Goal: Browse casually

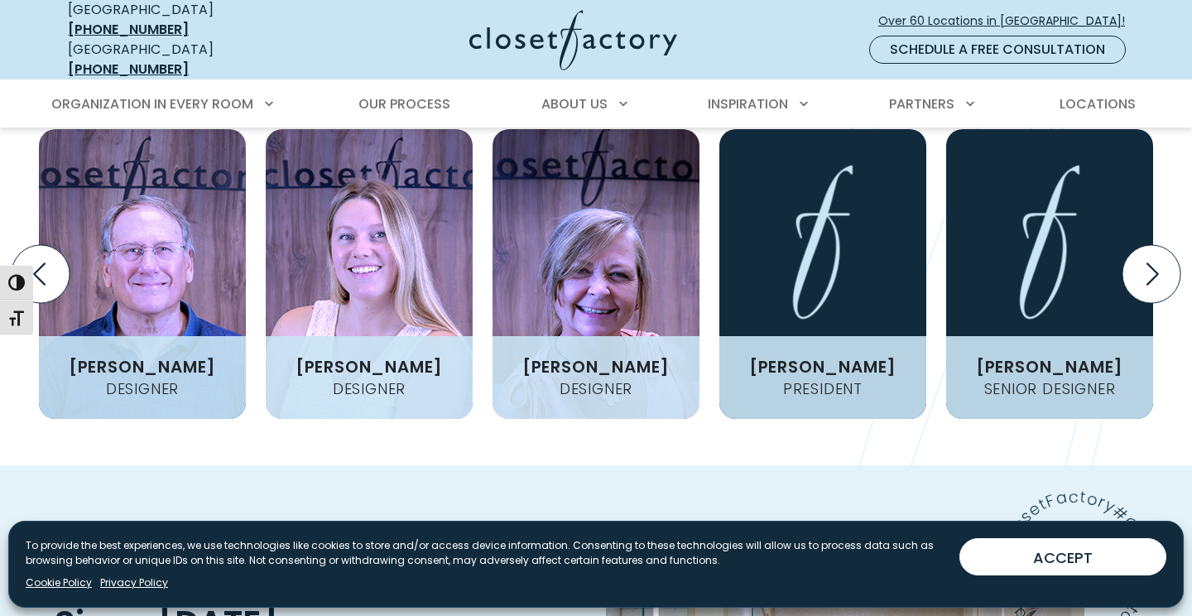
scroll to position [2000, 0]
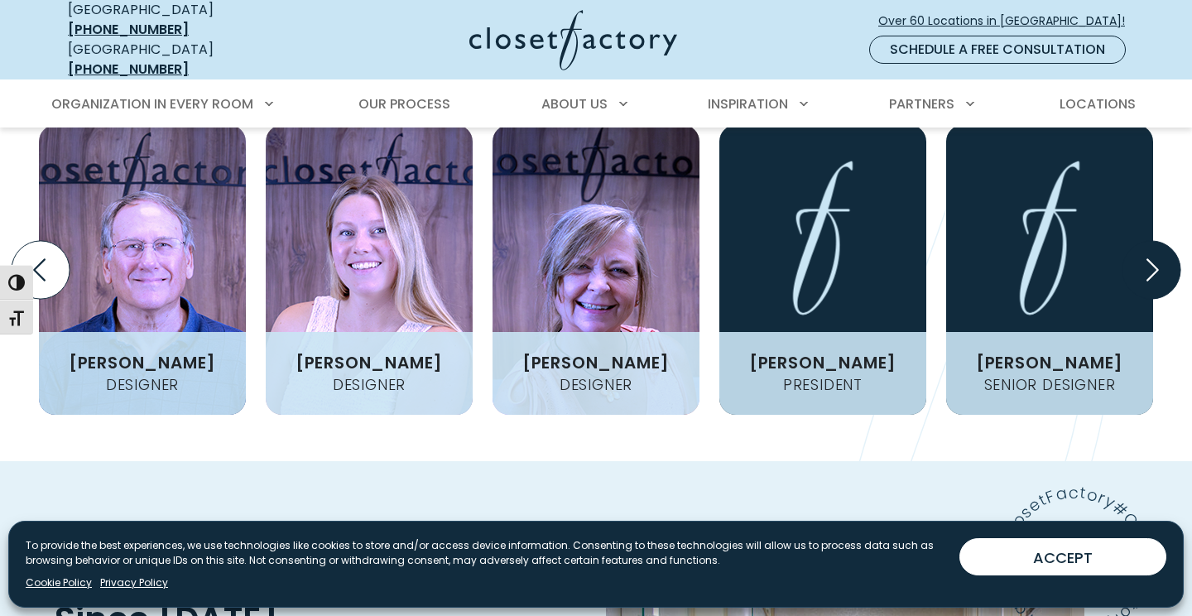
click at [1140, 241] on icon "Next slide" at bounding box center [1151, 270] width 58 height 58
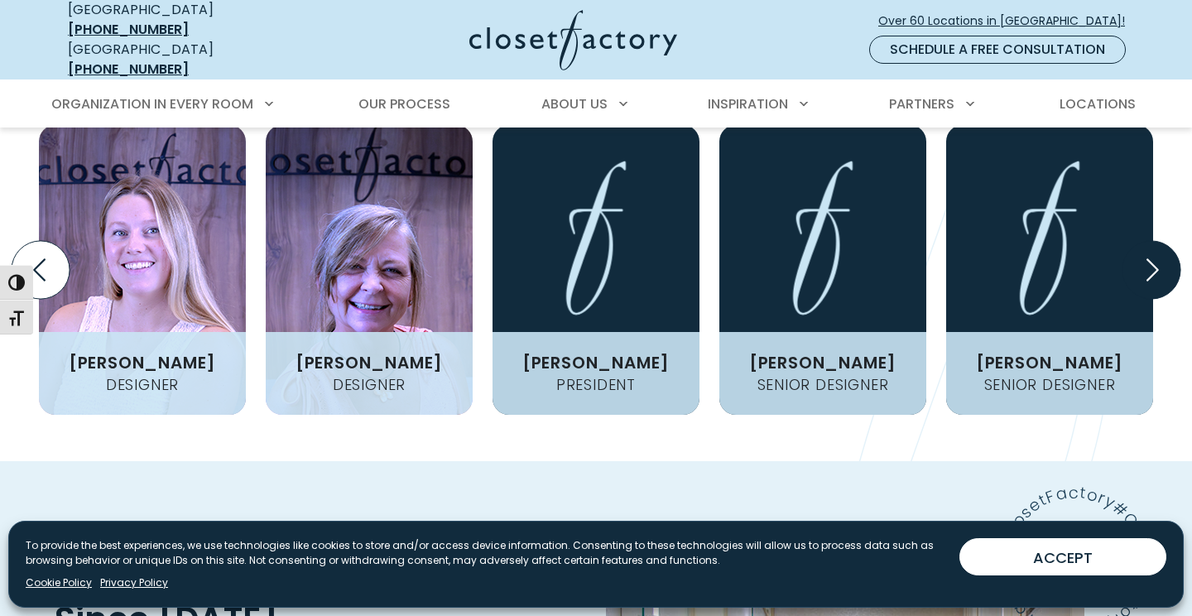
click at [1140, 241] on icon "Next slide" at bounding box center [1151, 270] width 58 height 58
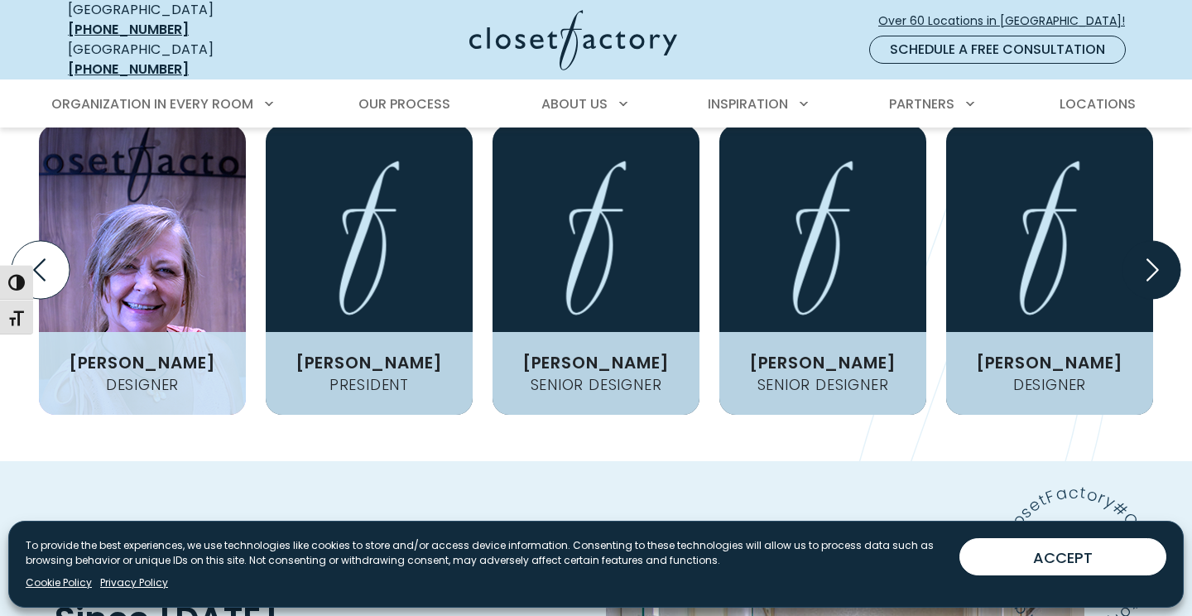
click at [1140, 241] on icon "Next slide" at bounding box center [1151, 270] width 58 height 58
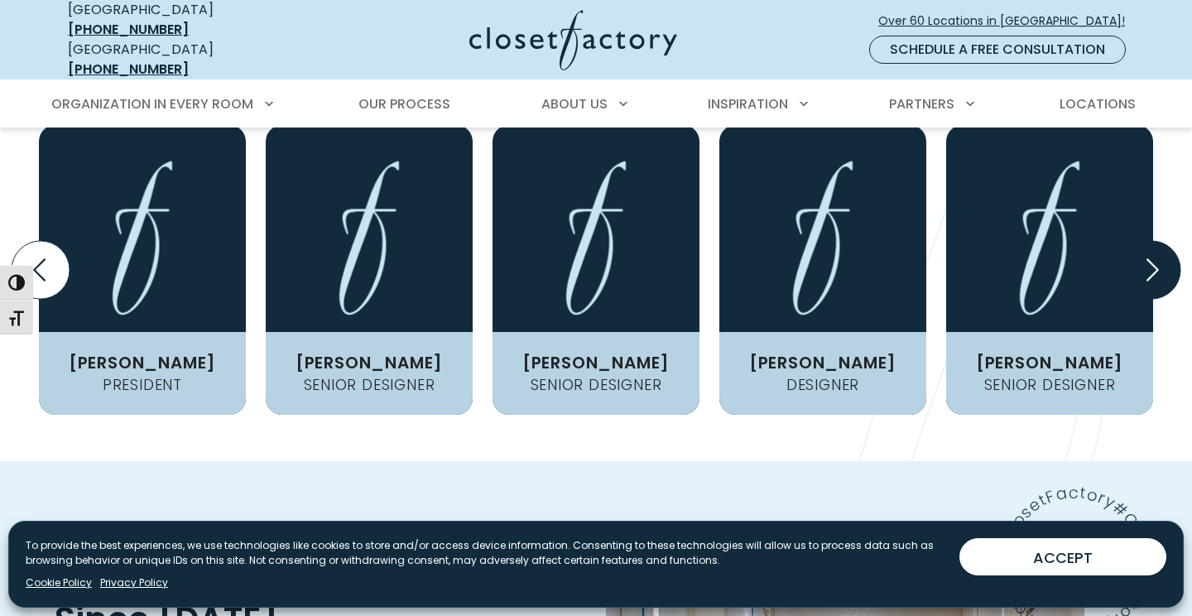
click at [1140, 241] on icon "Next slide" at bounding box center [1151, 270] width 58 height 58
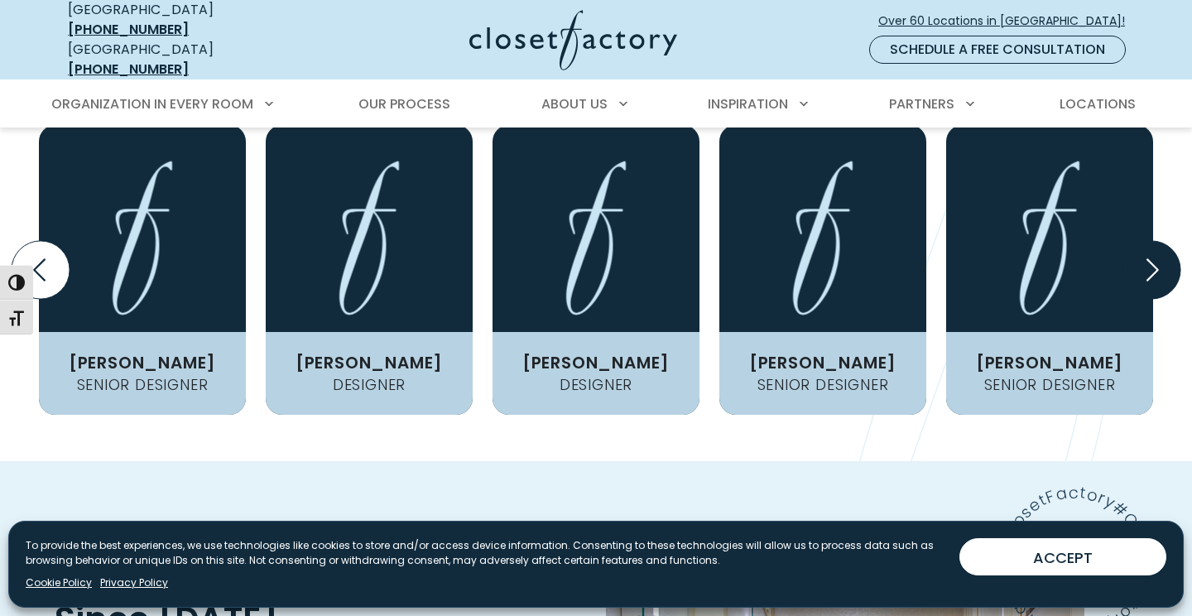
click at [1140, 241] on icon "Next slide" at bounding box center [1151, 270] width 58 height 58
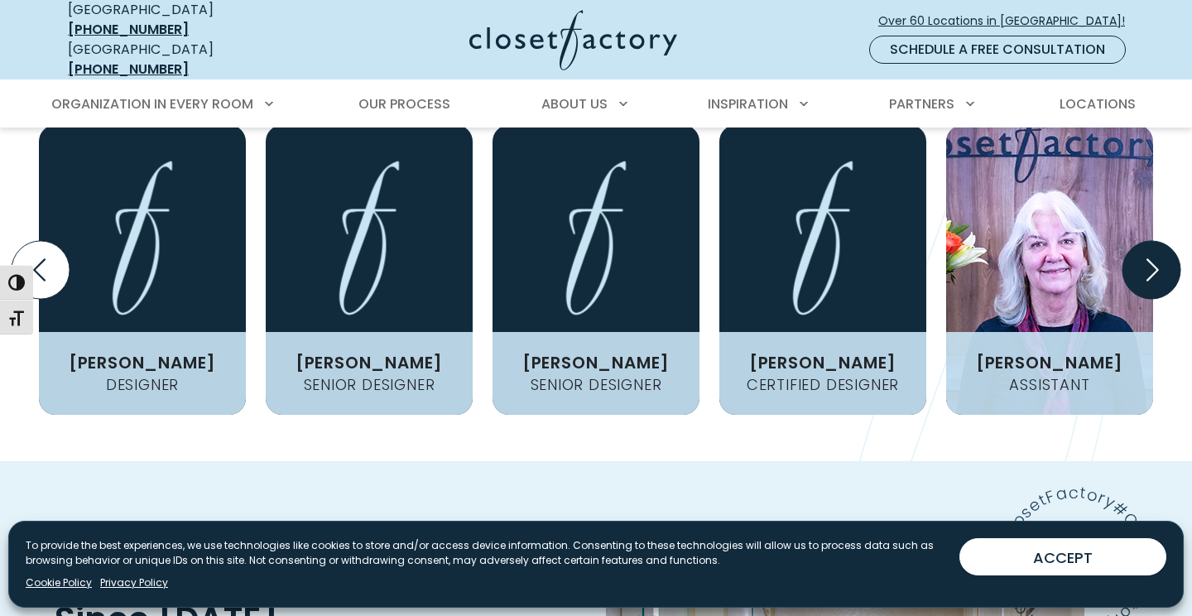
click at [1140, 241] on icon "Next slide" at bounding box center [1151, 270] width 58 height 58
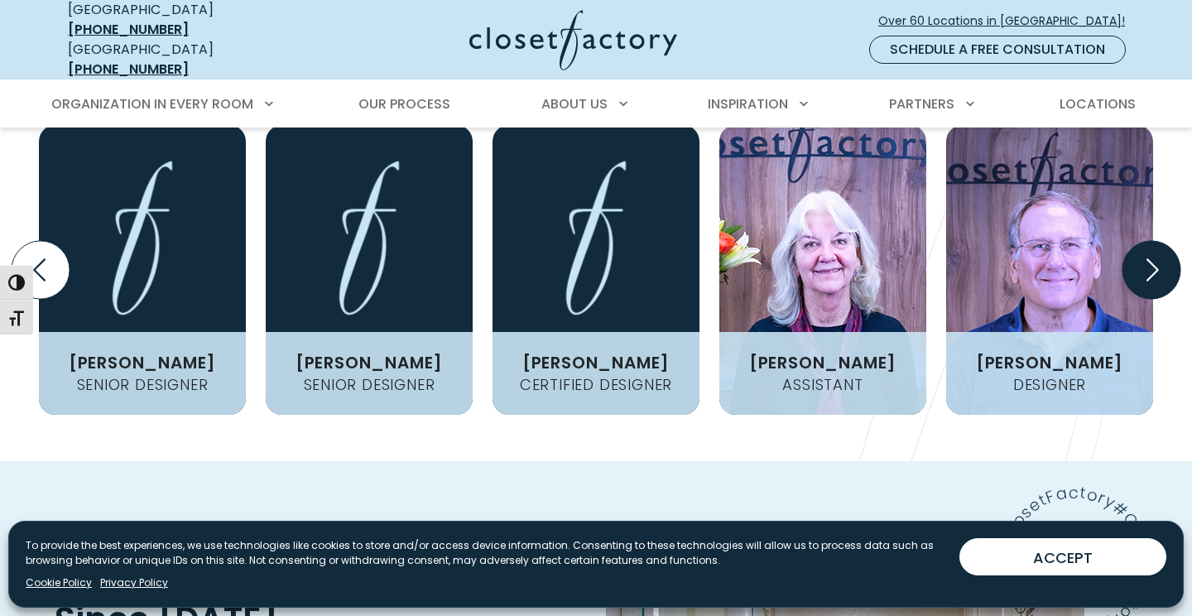
click at [1140, 241] on icon "Next slide" at bounding box center [1151, 270] width 58 height 58
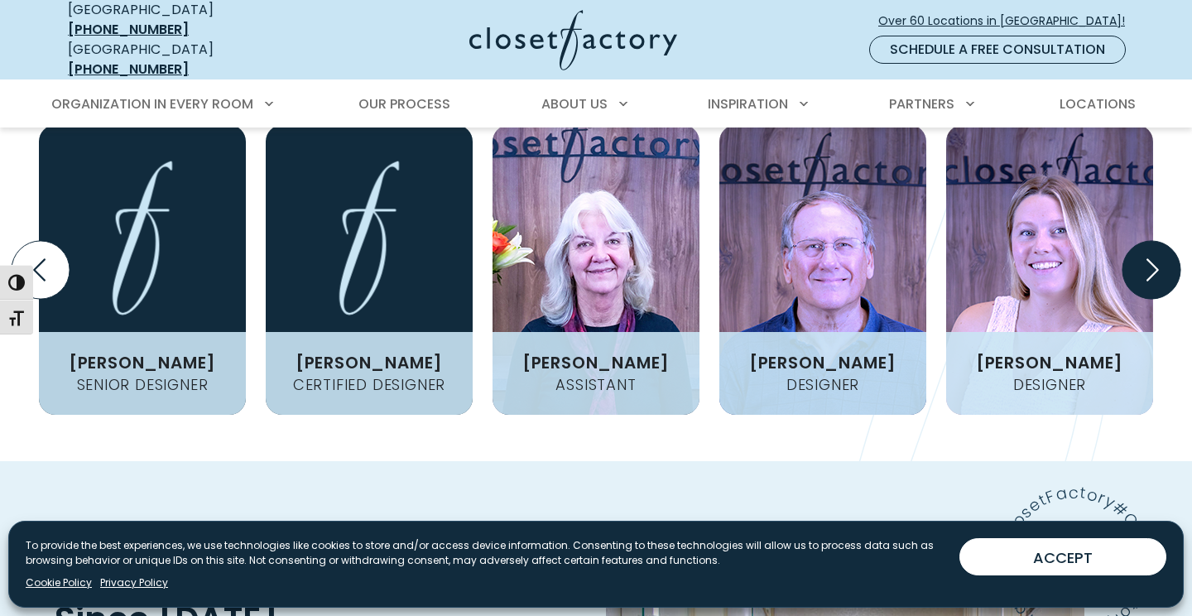
click at [1140, 241] on icon "Next slide" at bounding box center [1151, 270] width 58 height 58
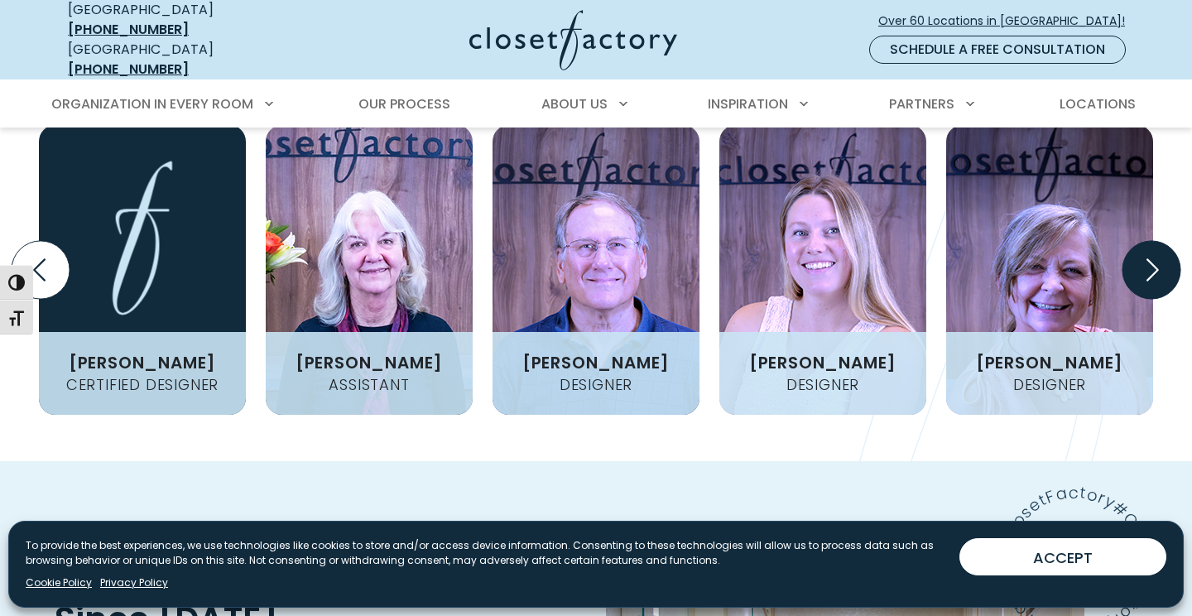
click at [1140, 241] on icon "Next slide" at bounding box center [1151, 270] width 58 height 58
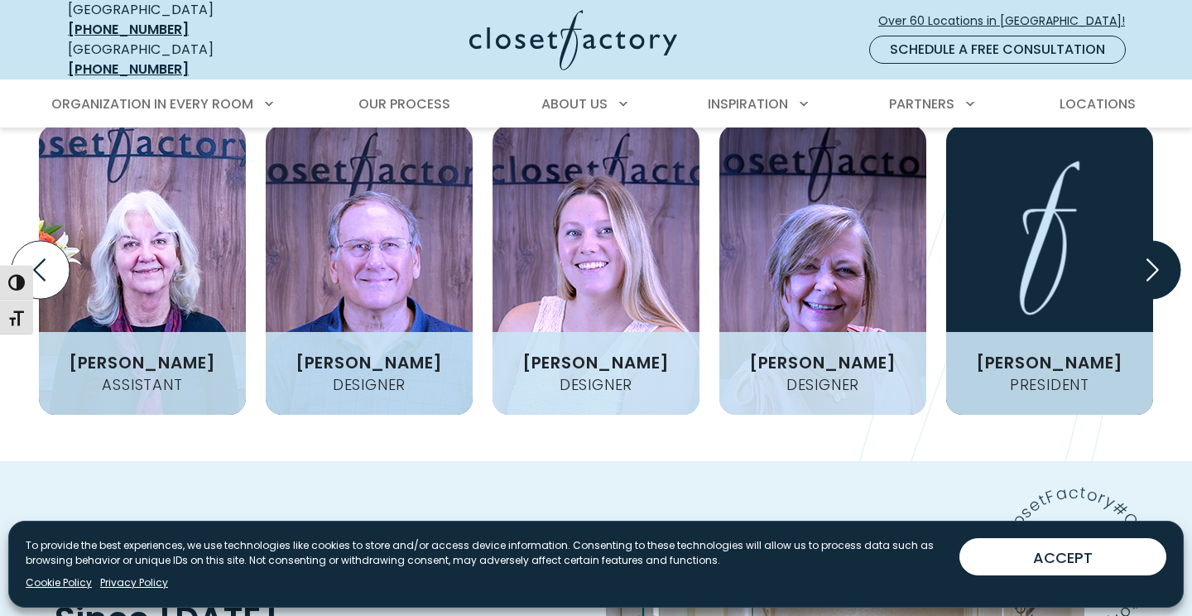
click at [1140, 241] on icon "Next slide" at bounding box center [1151, 270] width 58 height 58
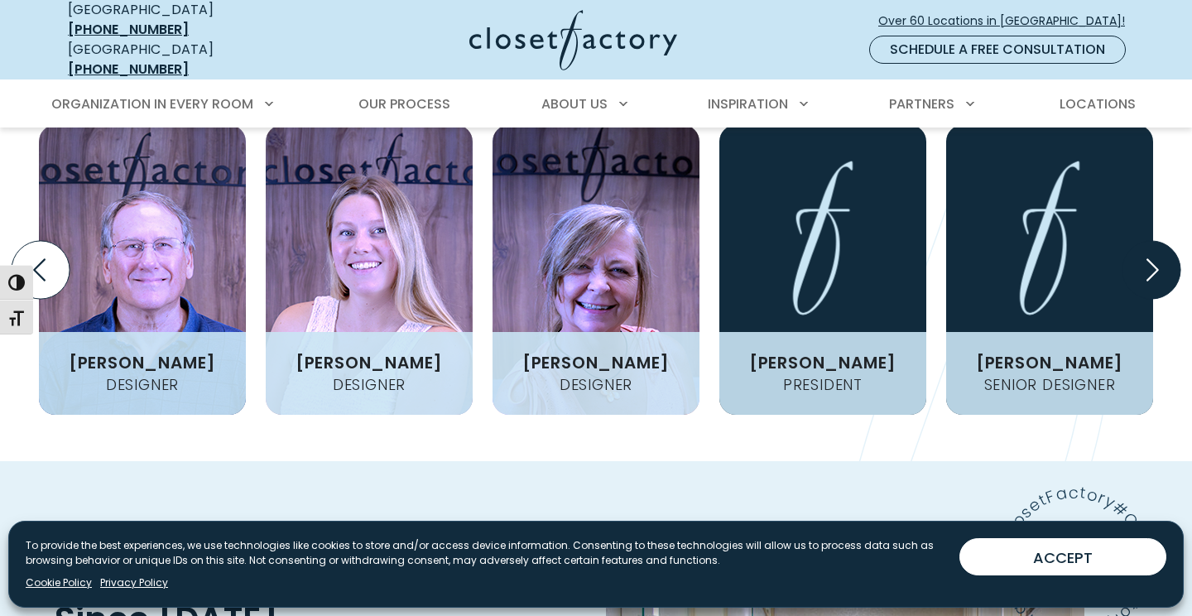
click at [1140, 241] on icon "Next slide" at bounding box center [1151, 270] width 58 height 58
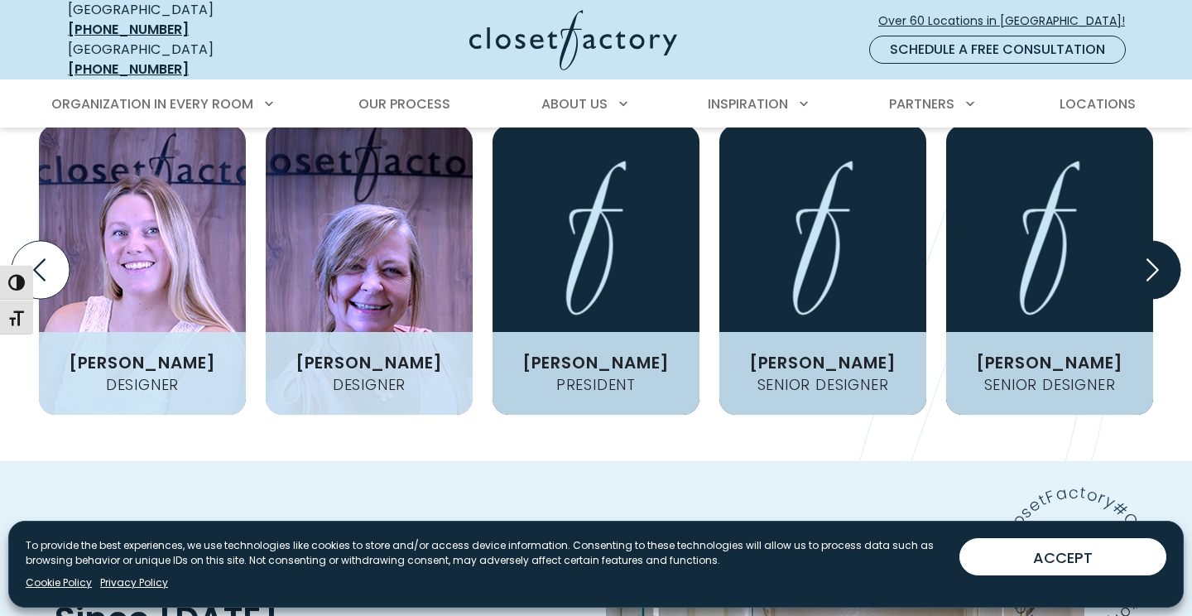
click at [1140, 241] on icon "Next slide" at bounding box center [1151, 270] width 58 height 58
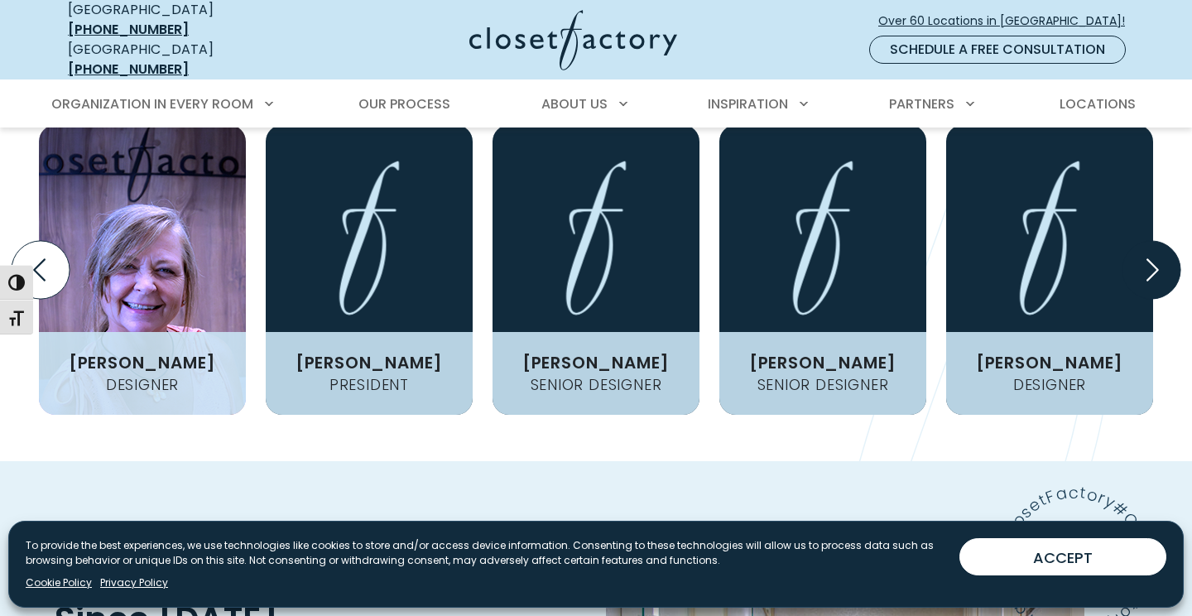
click at [1140, 241] on icon "Next slide" at bounding box center [1151, 270] width 58 height 58
